Goal: Transaction & Acquisition: Download file/media

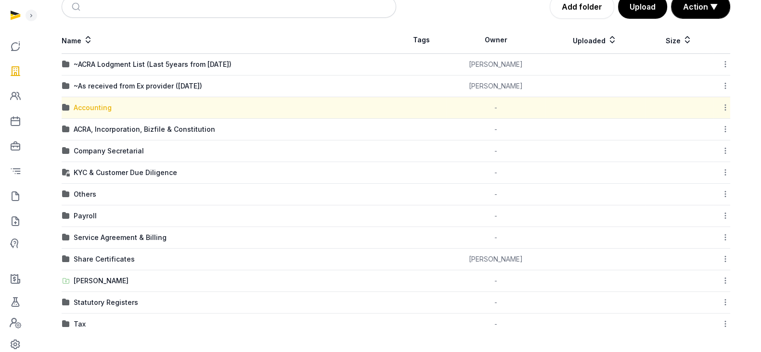
click at [84, 106] on div "Accounting" at bounding box center [93, 108] width 38 height 10
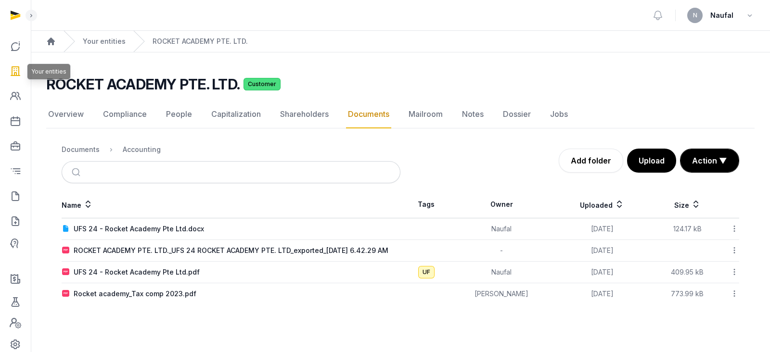
click at [16, 74] on icon at bounding box center [16, 71] width 12 height 15
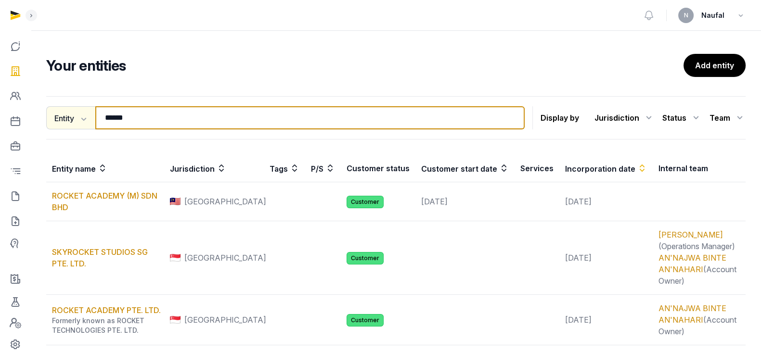
drag, startPoint x: 144, startPoint y: 119, endPoint x: 92, endPoint y: 117, distance: 52.5
click at [92, 117] on div "Entity Entity People Tags Services ****** Search" at bounding box center [285, 117] width 479 height 23
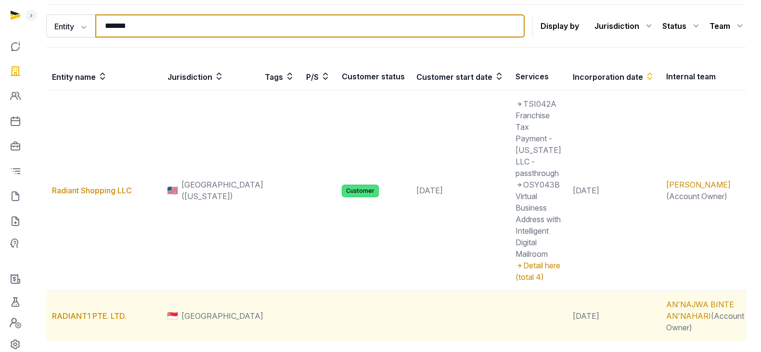
scroll to position [96, 0]
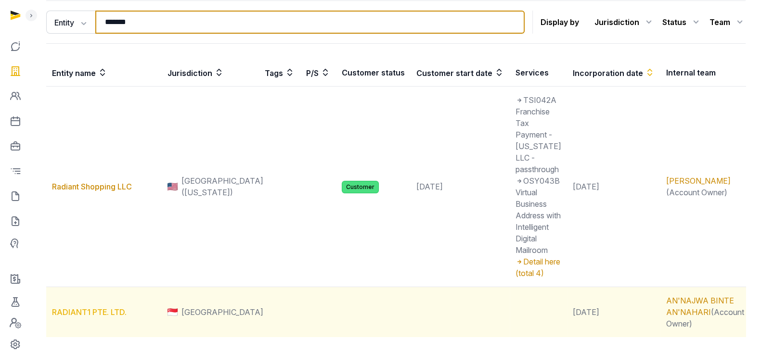
type input "*******"
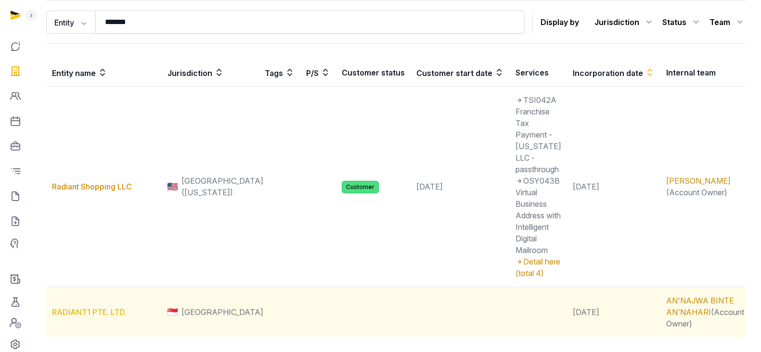
click at [107, 308] on link "RADIANT1 PTE. LTD." at bounding box center [89, 313] width 75 height 10
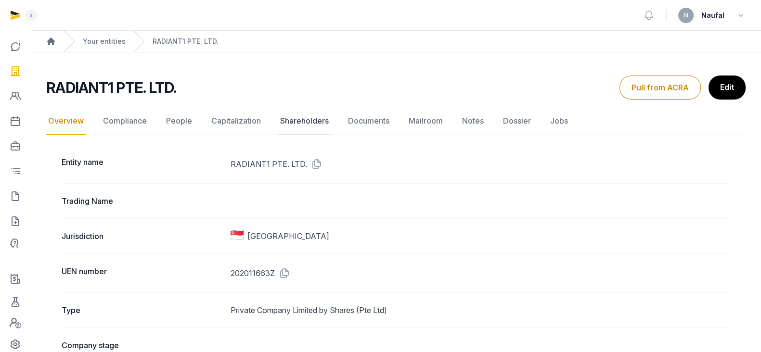
click at [283, 116] on link "Shareholders" at bounding box center [304, 121] width 52 height 28
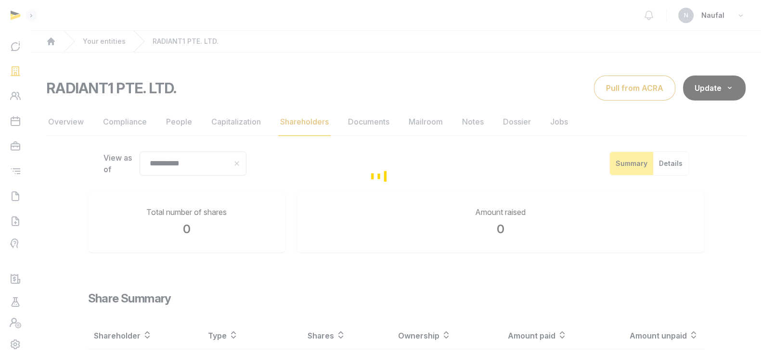
click at [359, 121] on div "Loading" at bounding box center [380, 176] width 761 height 352
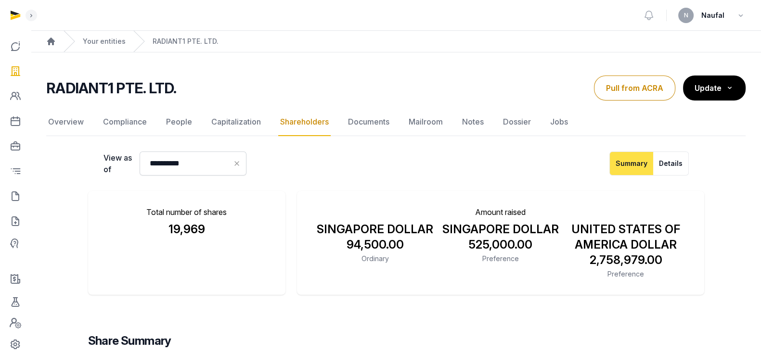
click at [359, 121] on link "Documents" at bounding box center [368, 122] width 45 height 28
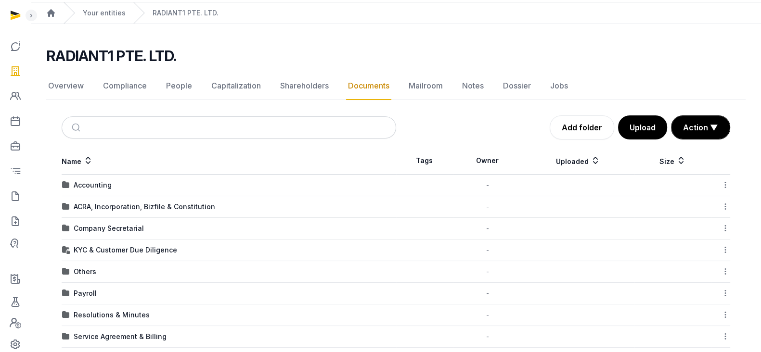
scroll to position [106, 0]
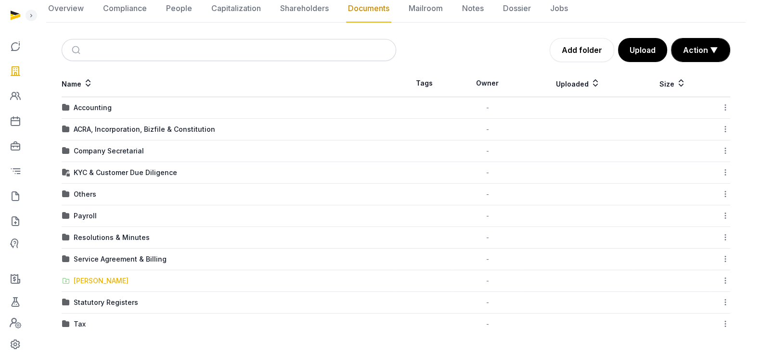
click at [94, 280] on div "[PERSON_NAME]" at bounding box center [101, 281] width 55 height 10
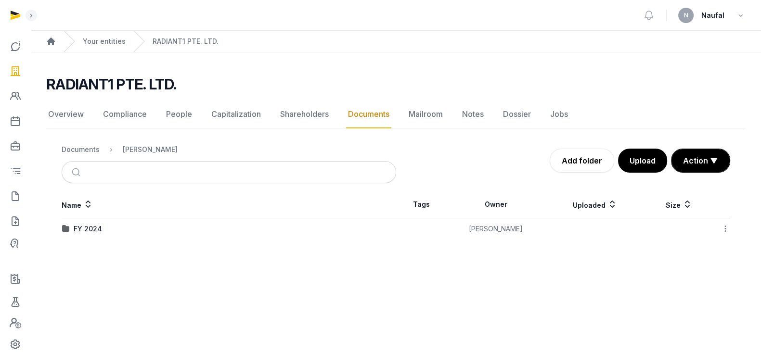
scroll to position [0, 0]
click at [95, 231] on div "FY 2024" at bounding box center [88, 229] width 28 height 10
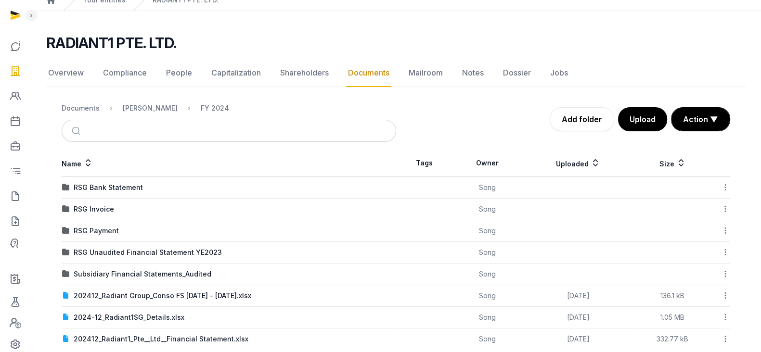
scroll to position [57, 0]
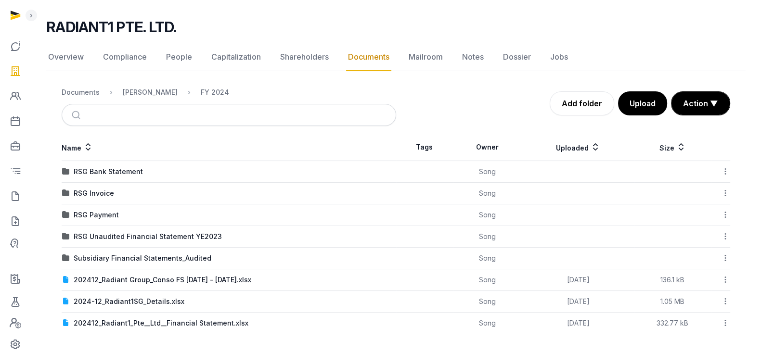
click at [371, 52] on link "Documents" at bounding box center [368, 57] width 45 height 28
click at [79, 94] on div "Documents" at bounding box center [81, 93] width 38 height 10
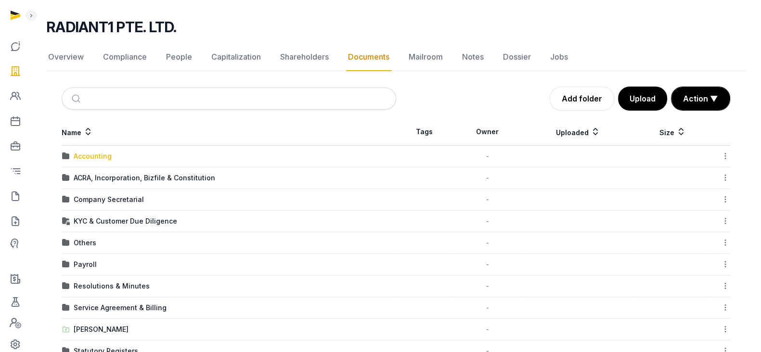
click at [99, 153] on div "Accounting" at bounding box center [93, 157] width 38 height 10
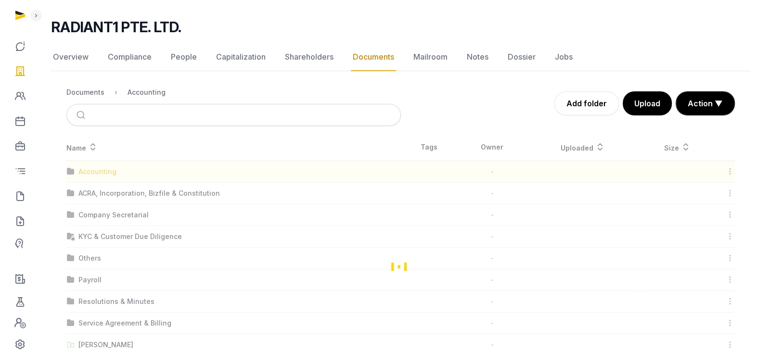
scroll to position [0, 0]
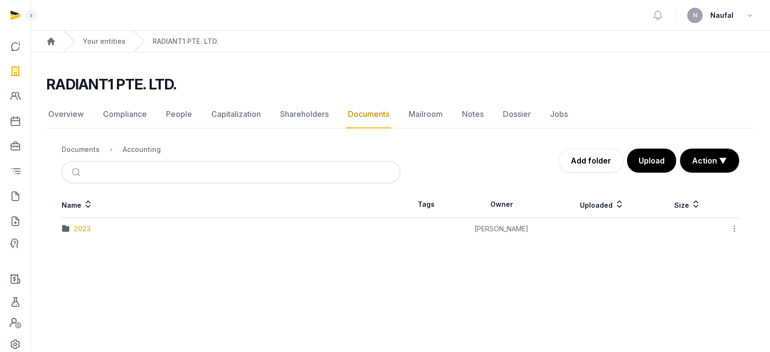
click at [78, 224] on div "2023" at bounding box center [82, 229] width 17 height 10
click at [177, 232] on div "UFS FYE 2023_ RADIANT1 PTE. LTD. (signed).pdf" at bounding box center [154, 229] width 161 height 10
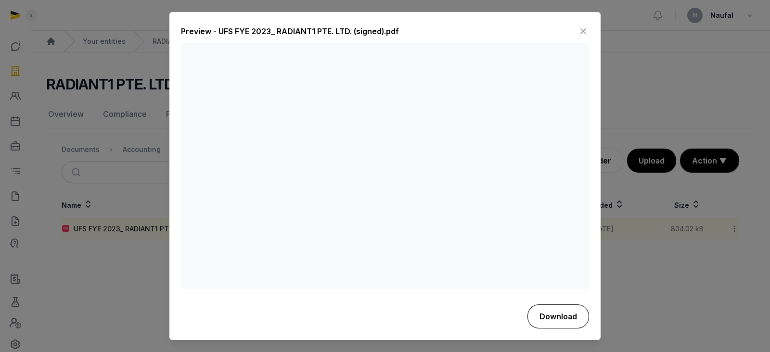
click at [558, 315] on button "Download" at bounding box center [559, 317] width 62 height 24
click at [559, 316] on button "Download" at bounding box center [559, 316] width 61 height 23
click at [583, 30] on icon at bounding box center [584, 31] width 12 height 15
